Goal: Task Accomplishment & Management: Use online tool/utility

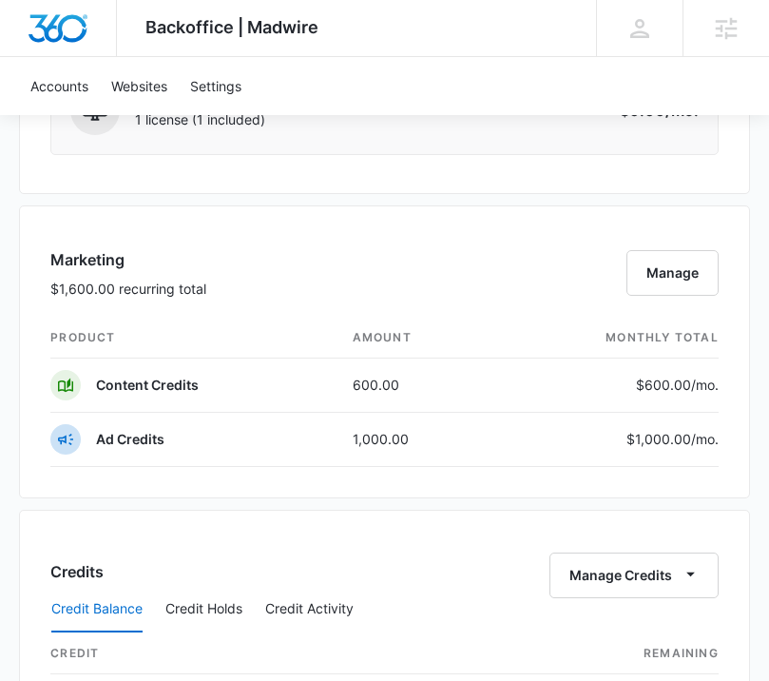
scroll to position [2689, 0]
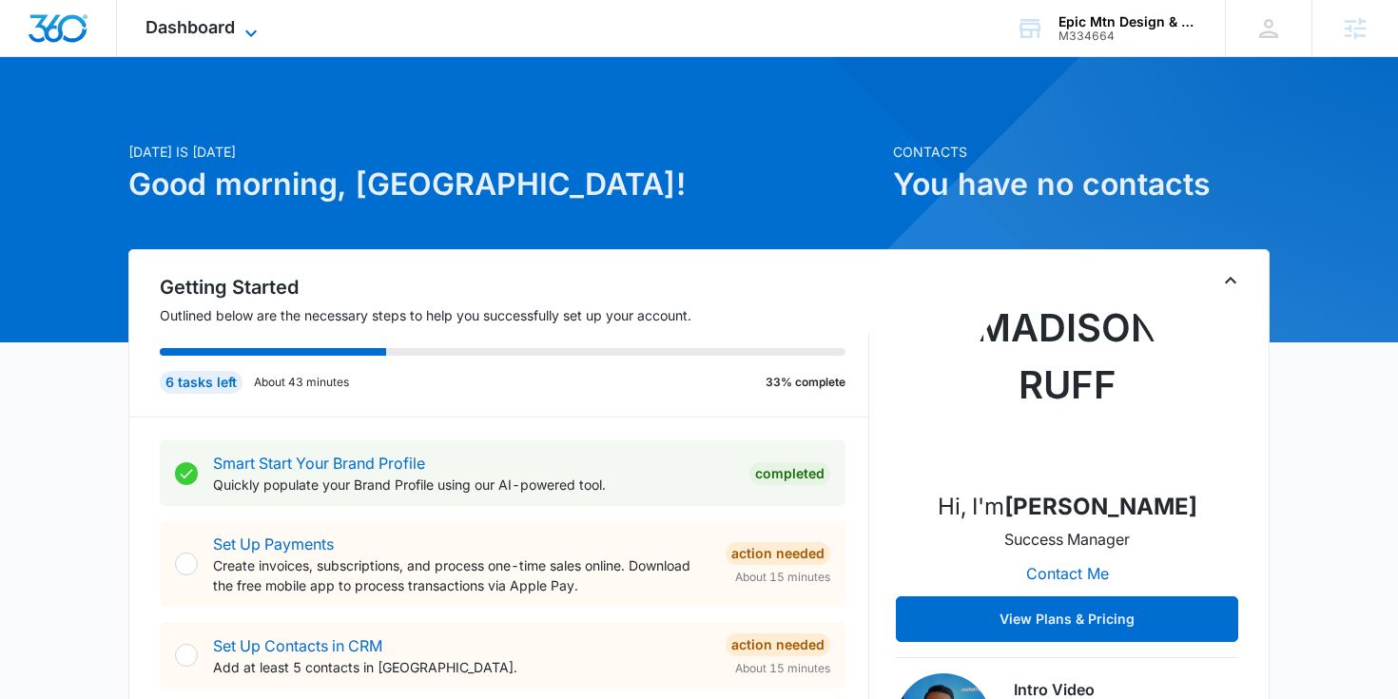
click at [158, 36] on span "Dashboard" at bounding box center [190, 27] width 89 height 20
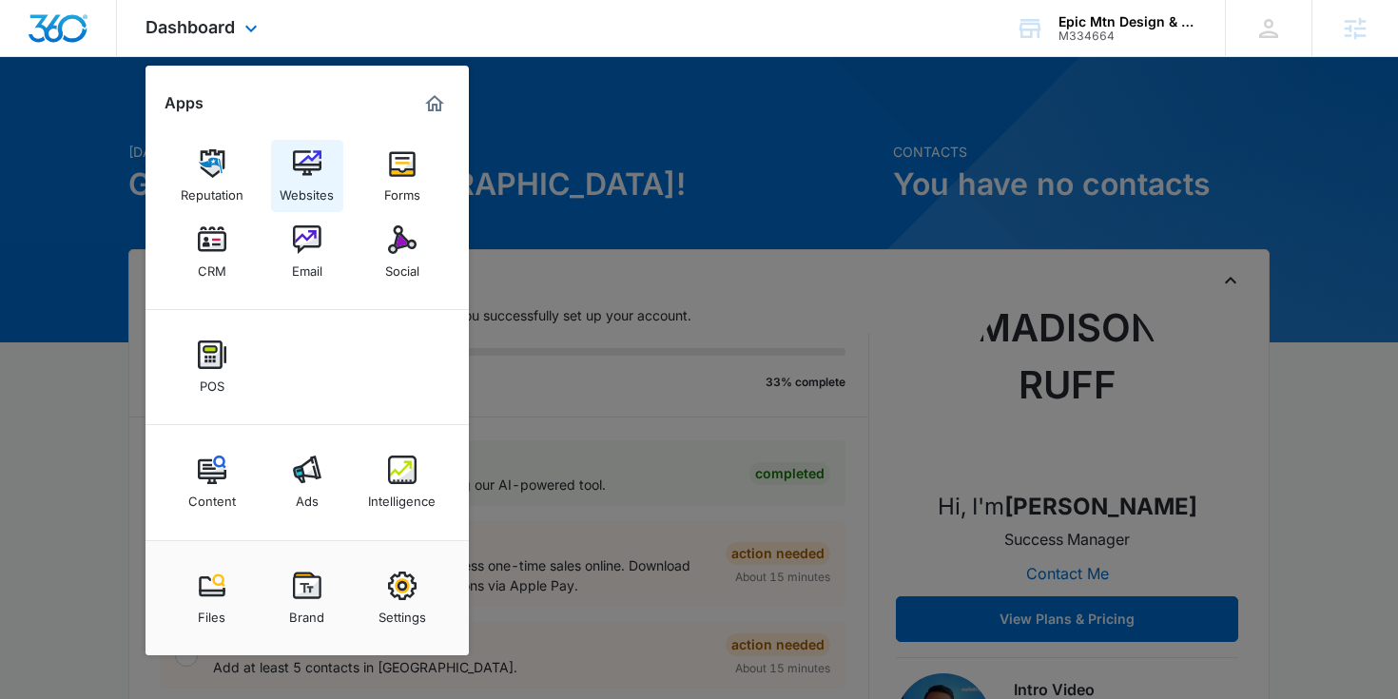
click at [285, 161] on link "Websites" at bounding box center [307, 176] width 72 height 72
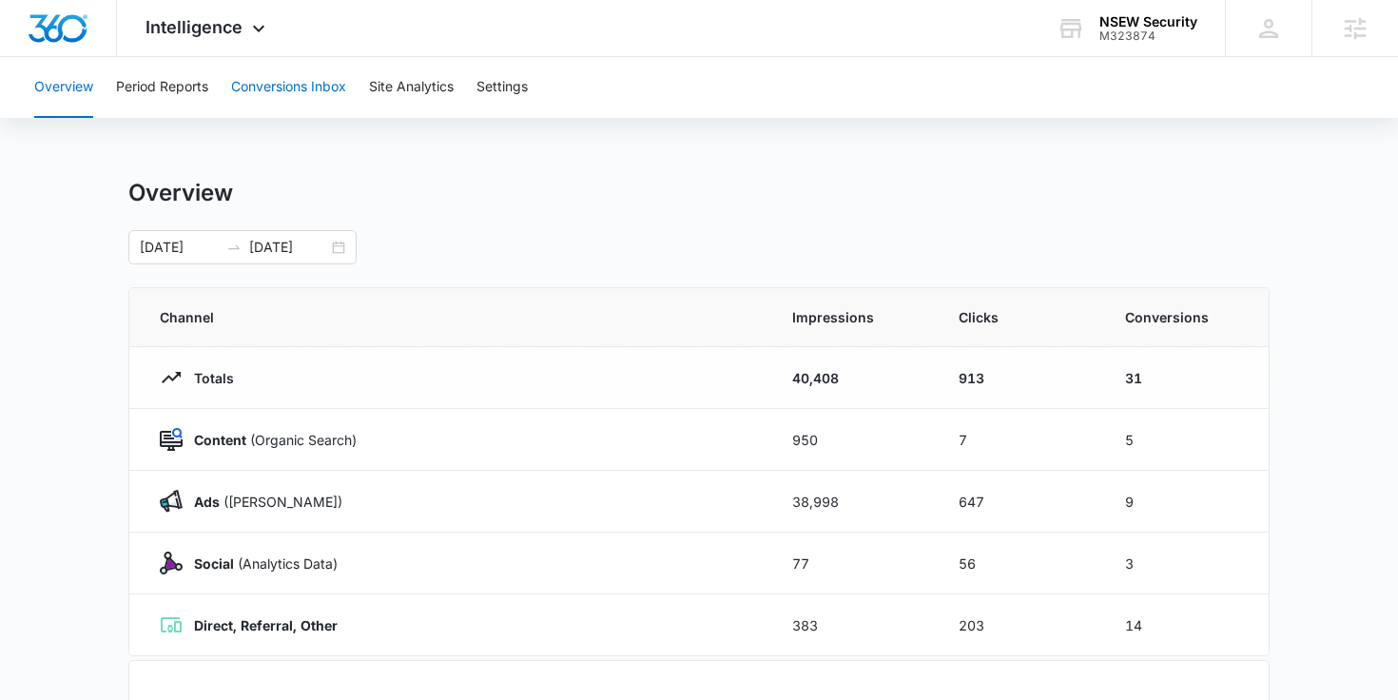
click at [263, 83] on button "Conversions Inbox" at bounding box center [288, 87] width 115 height 61
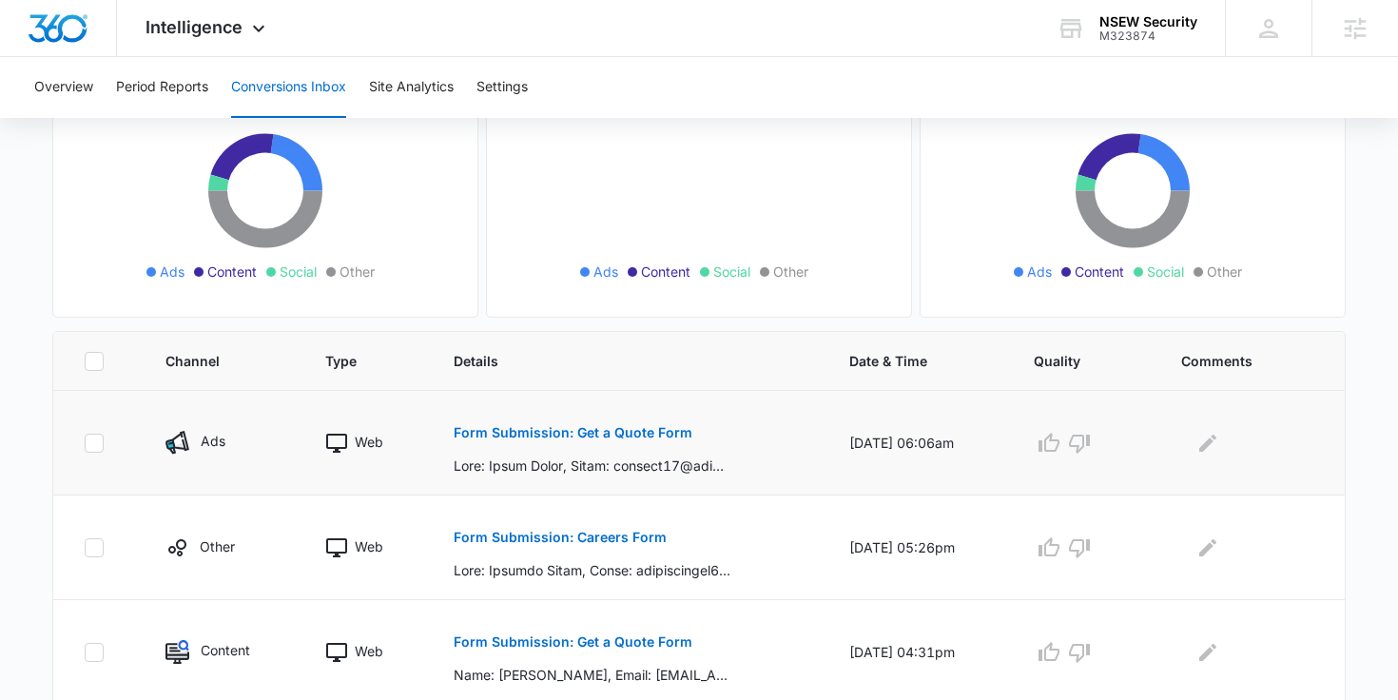
scroll to position [214, 0]
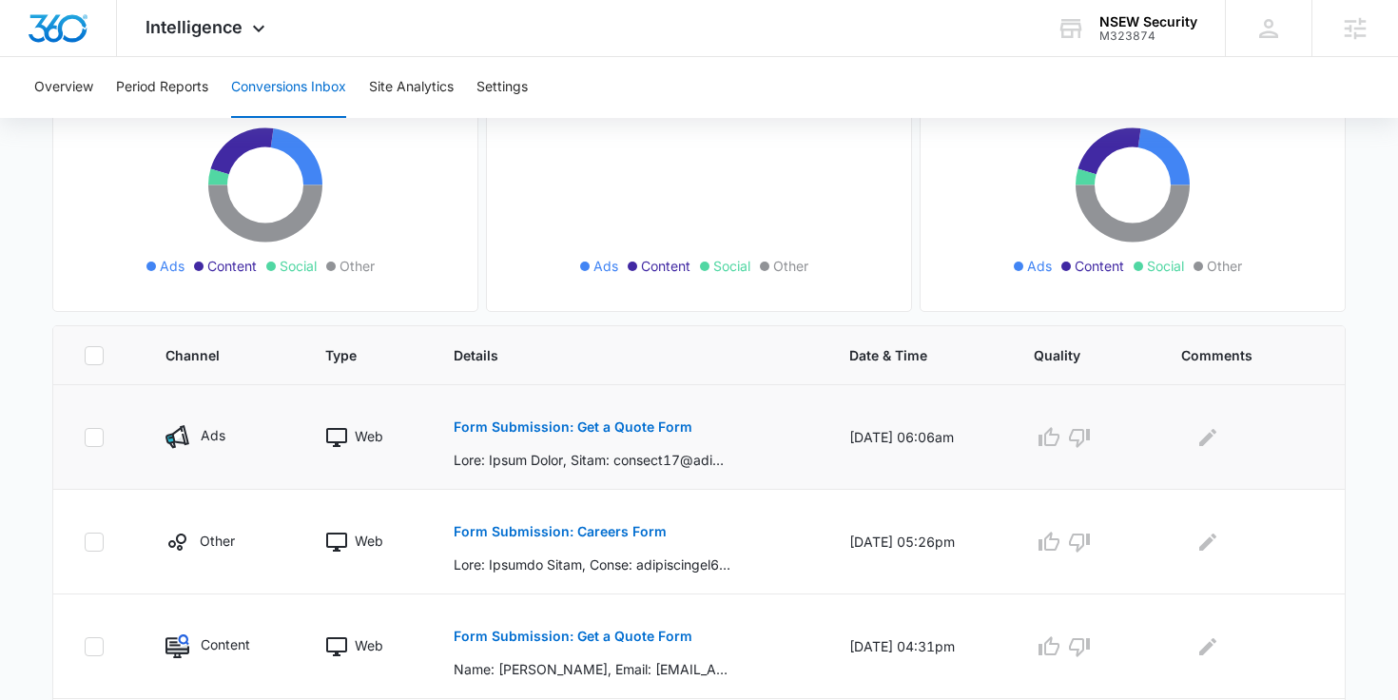
click at [623, 418] on button "Form Submission: Get a Quote Form" at bounding box center [573, 427] width 239 height 46
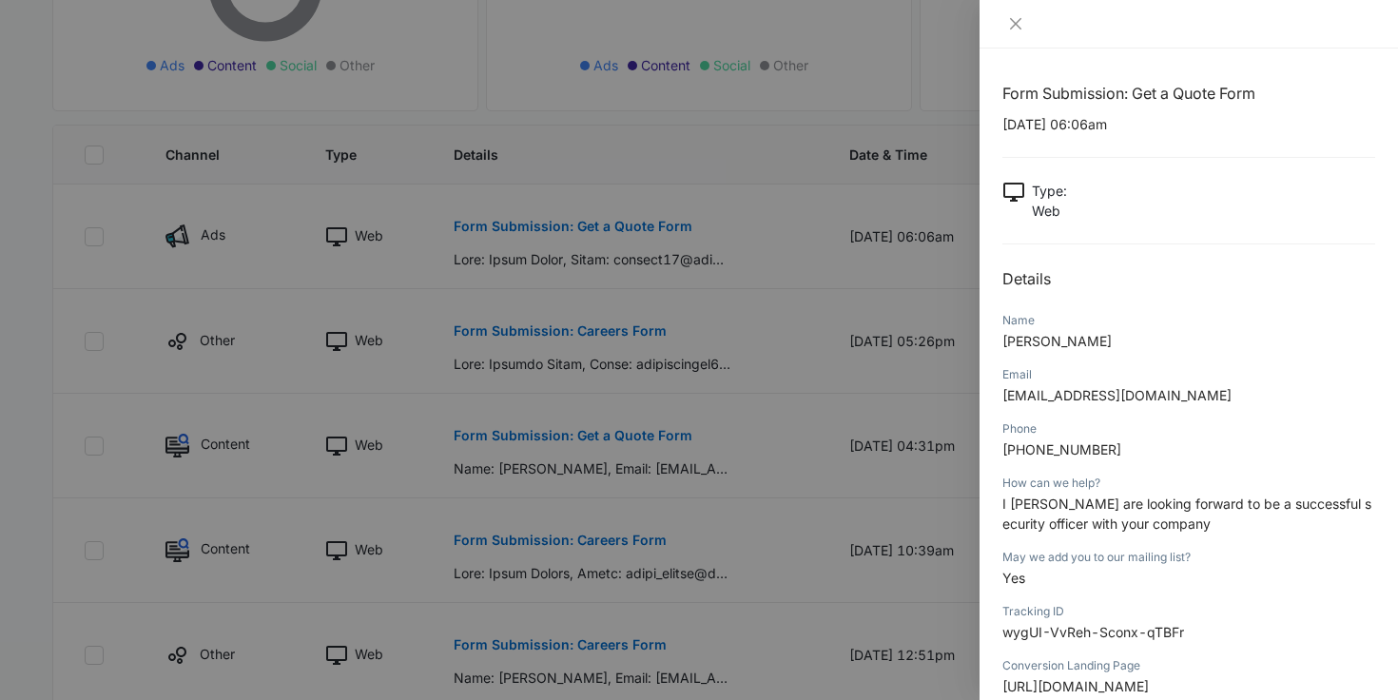
scroll to position [818, 0]
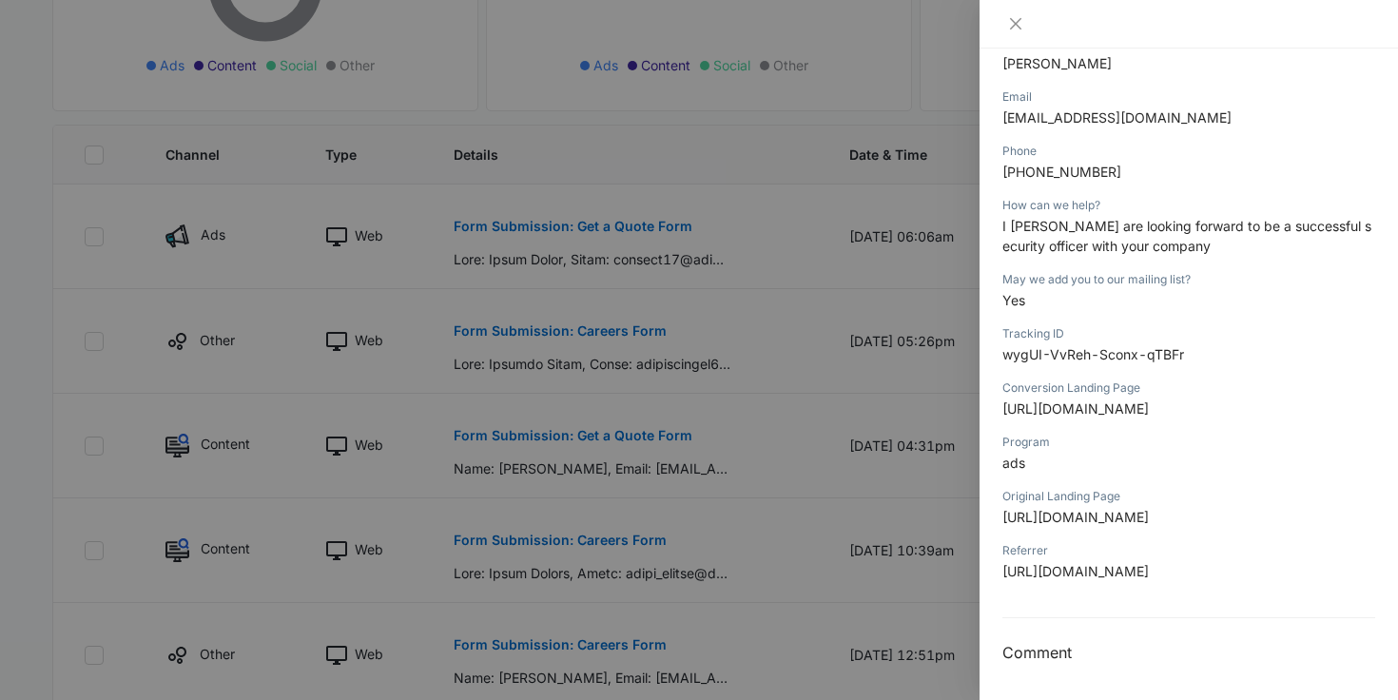
click at [554, 113] on div at bounding box center [699, 350] width 1398 height 700
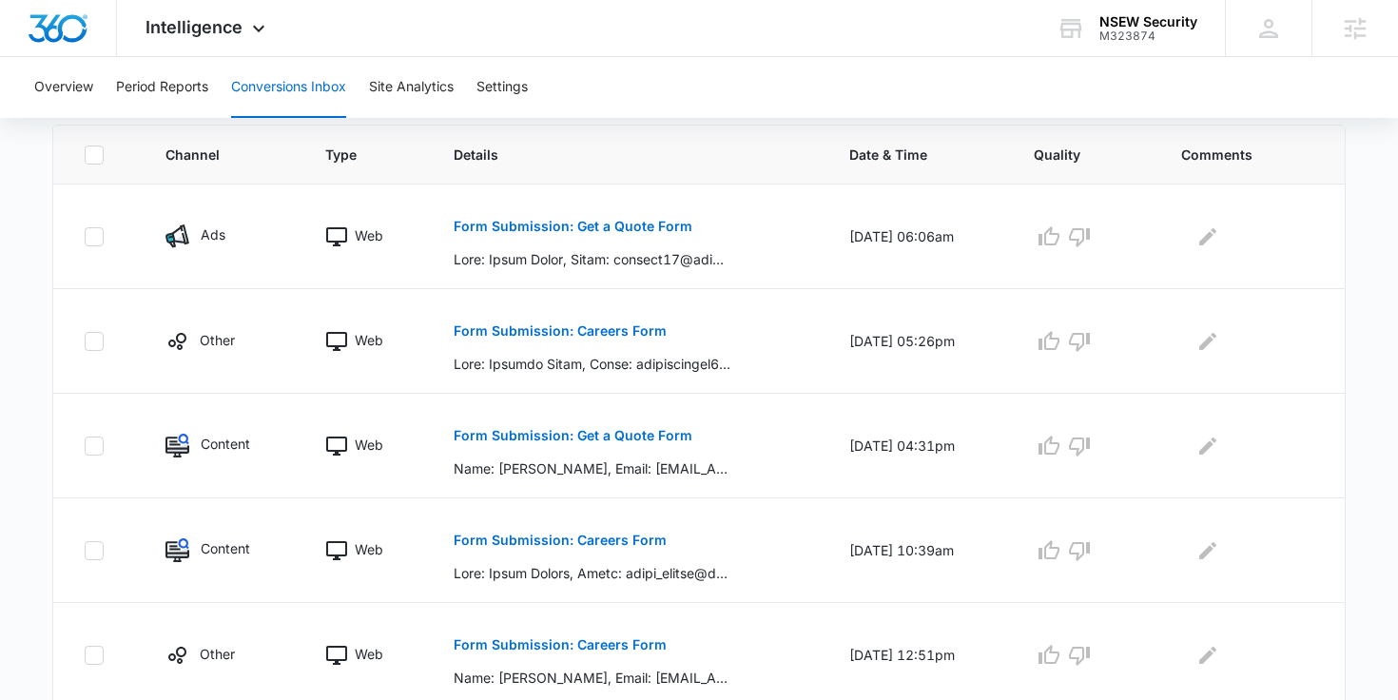
scroll to position [0, 0]
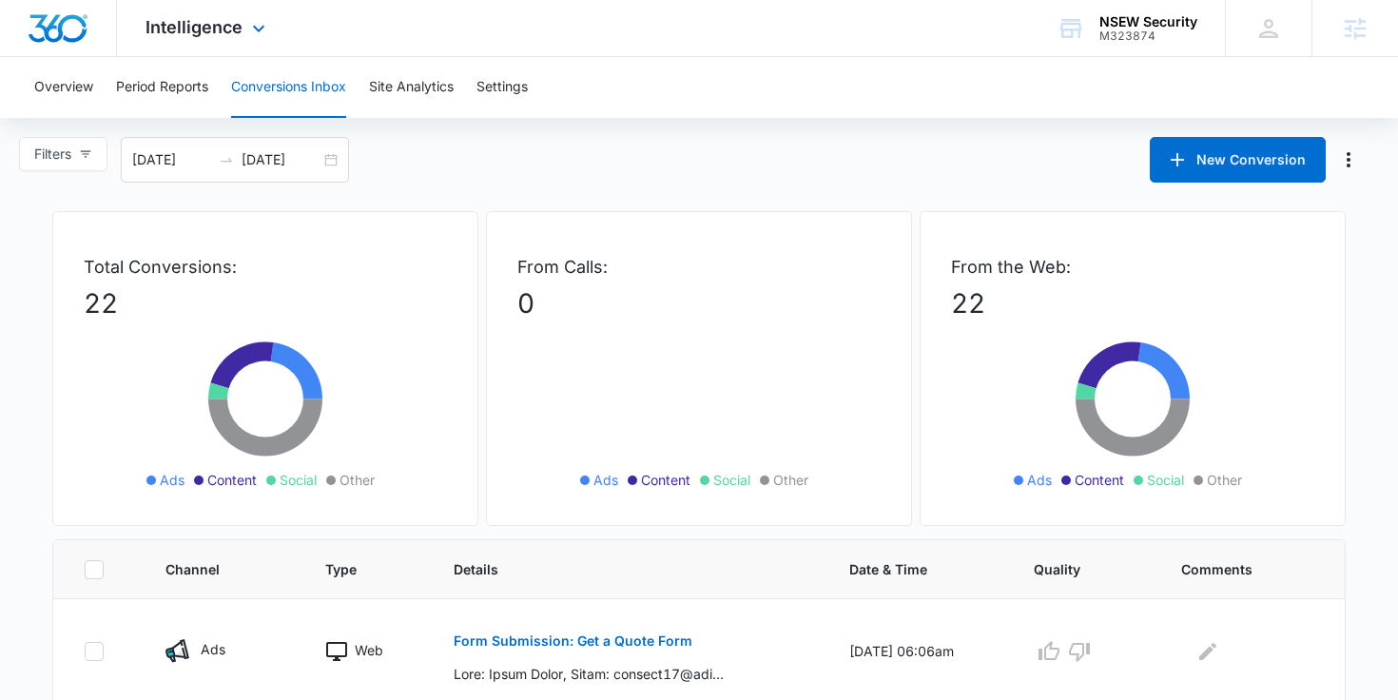
click at [241, 22] on div "Intelligence Apps Reputation Websites Forms CRM Email Social Shop Payments POS …" at bounding box center [208, 28] width 182 height 56
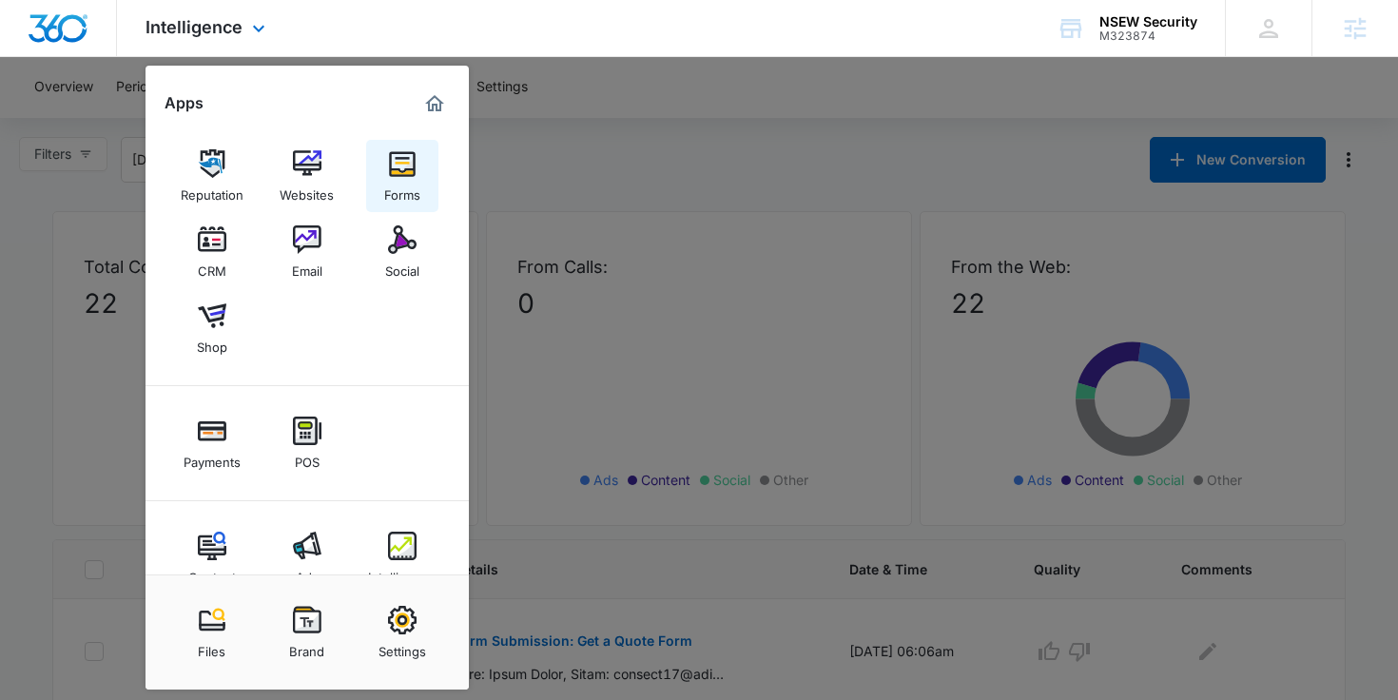
click at [383, 156] on link "Forms" at bounding box center [402, 176] width 72 height 72
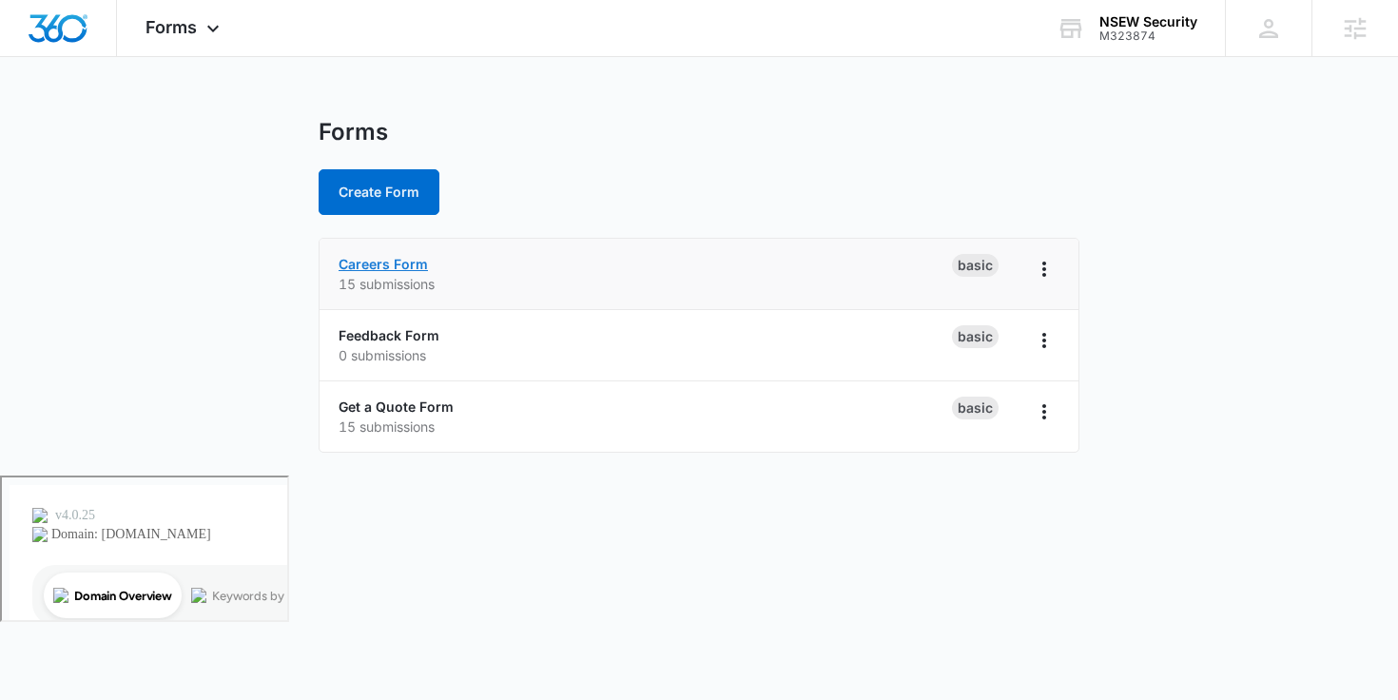
click at [401, 259] on link "Careers Form" at bounding box center [383, 264] width 89 height 16
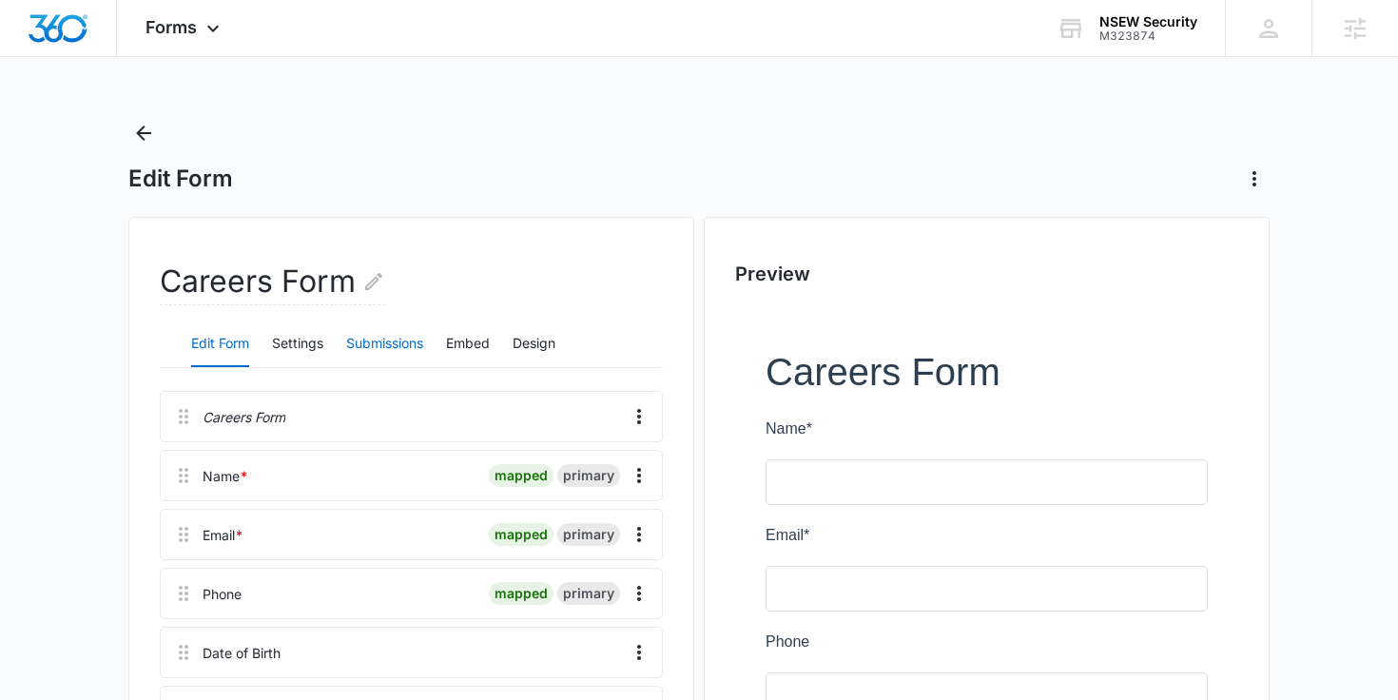
click at [396, 357] on button "Submissions" at bounding box center [384, 344] width 77 height 46
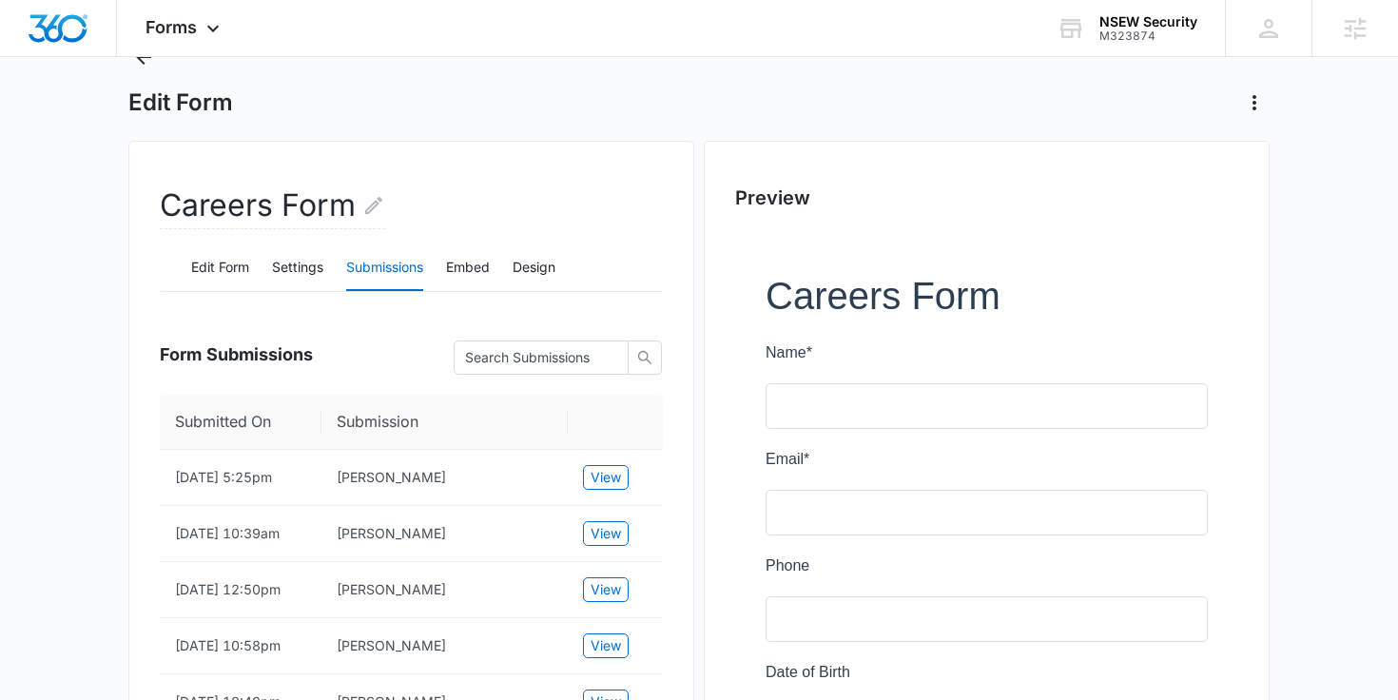
scroll to position [78, 0]
click at [600, 477] on span "View" at bounding box center [606, 475] width 30 height 21
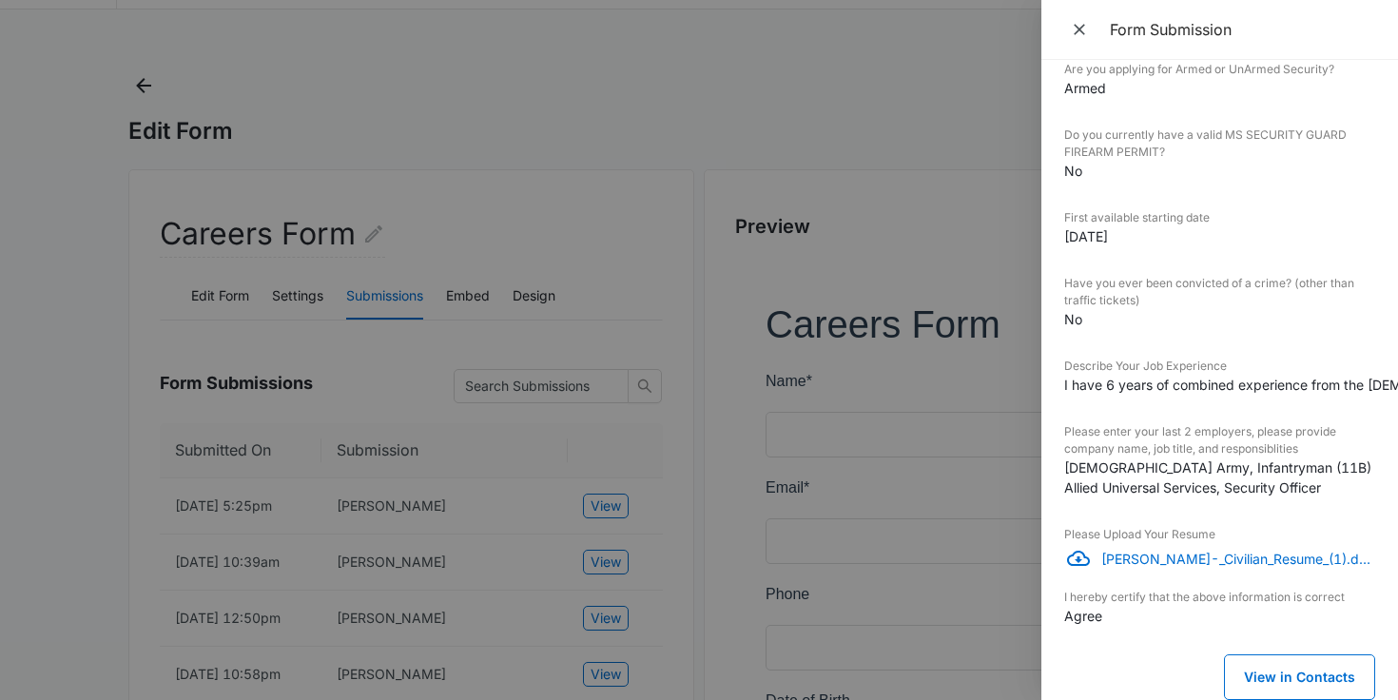
scroll to position [0, 0]
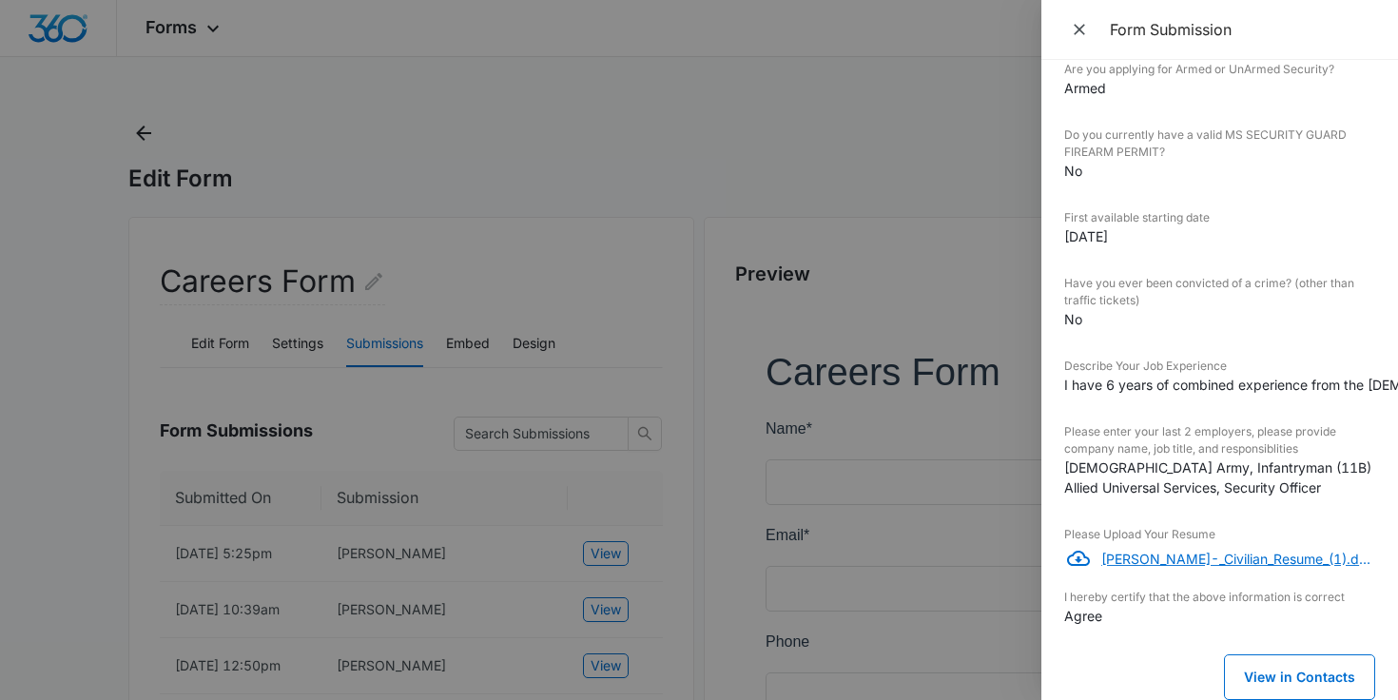
click at [1139, 567] on p "[PERSON_NAME]-_Civilian_Resume_(1).docx" at bounding box center [1238, 559] width 274 height 20
